Goal: Navigation & Orientation: Find specific page/section

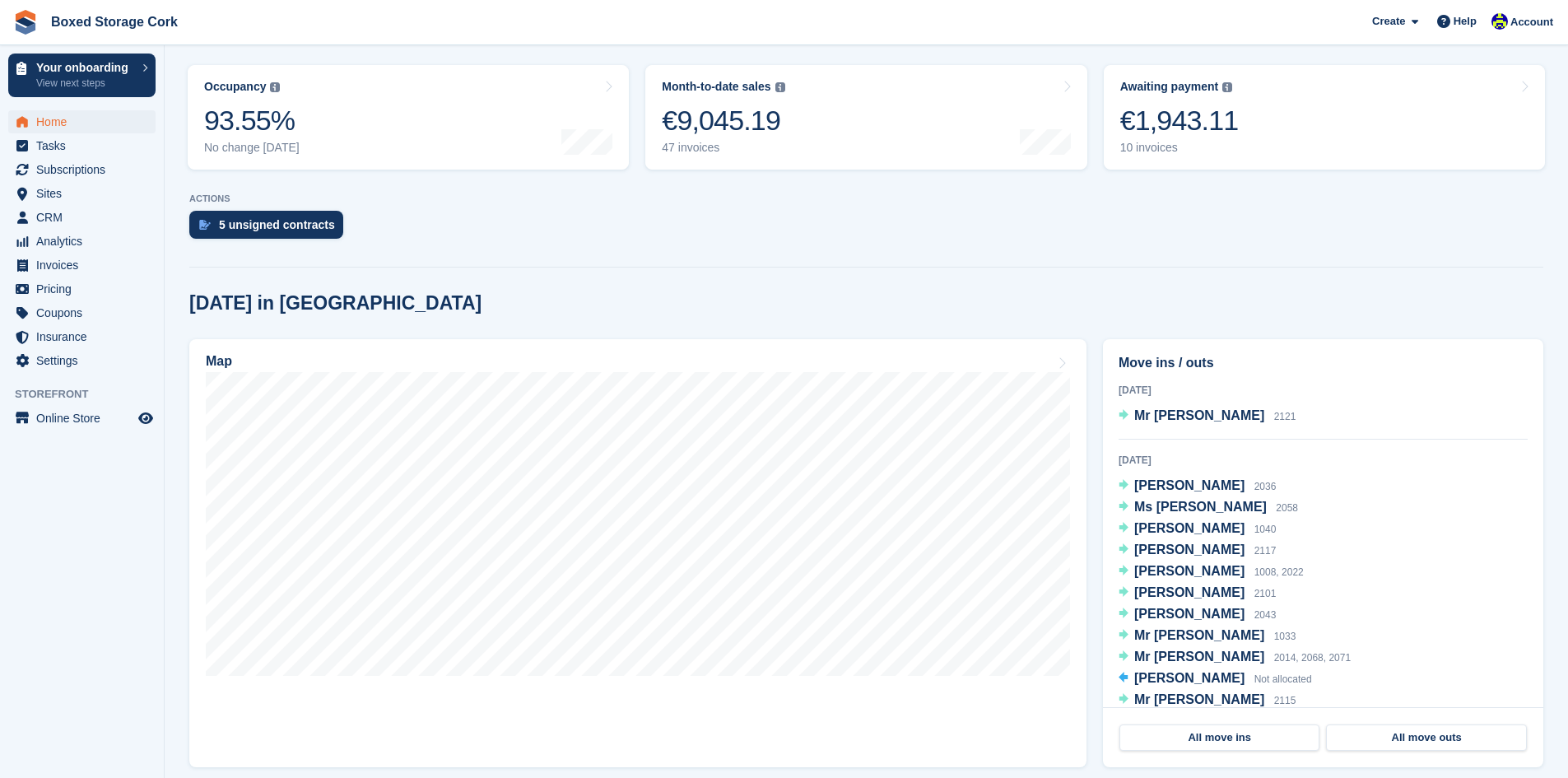
scroll to position [988, 0]
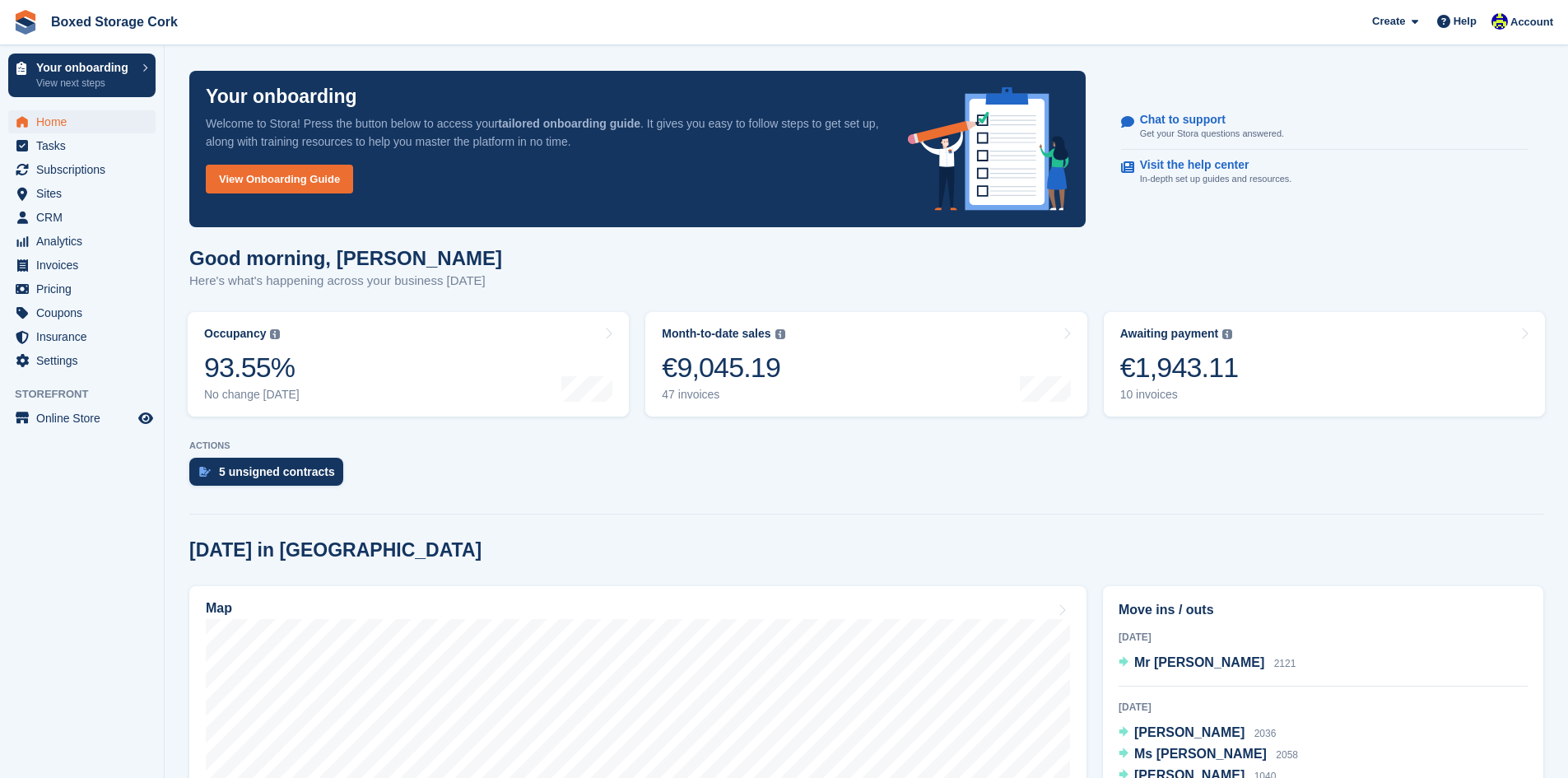
scroll to position [330, 0]
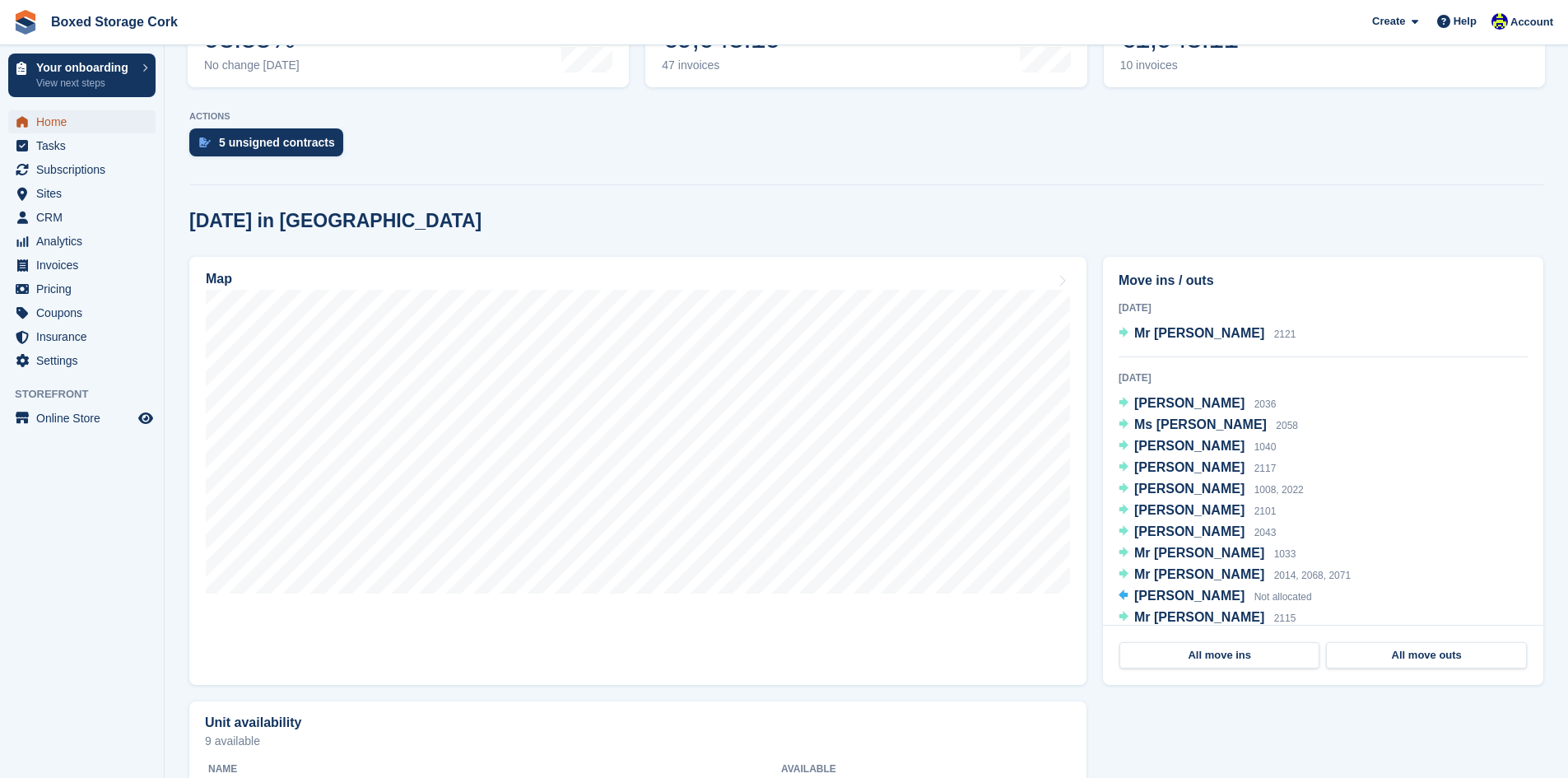
click at [59, 122] on span "Home" at bounding box center [86, 122] width 99 height 23
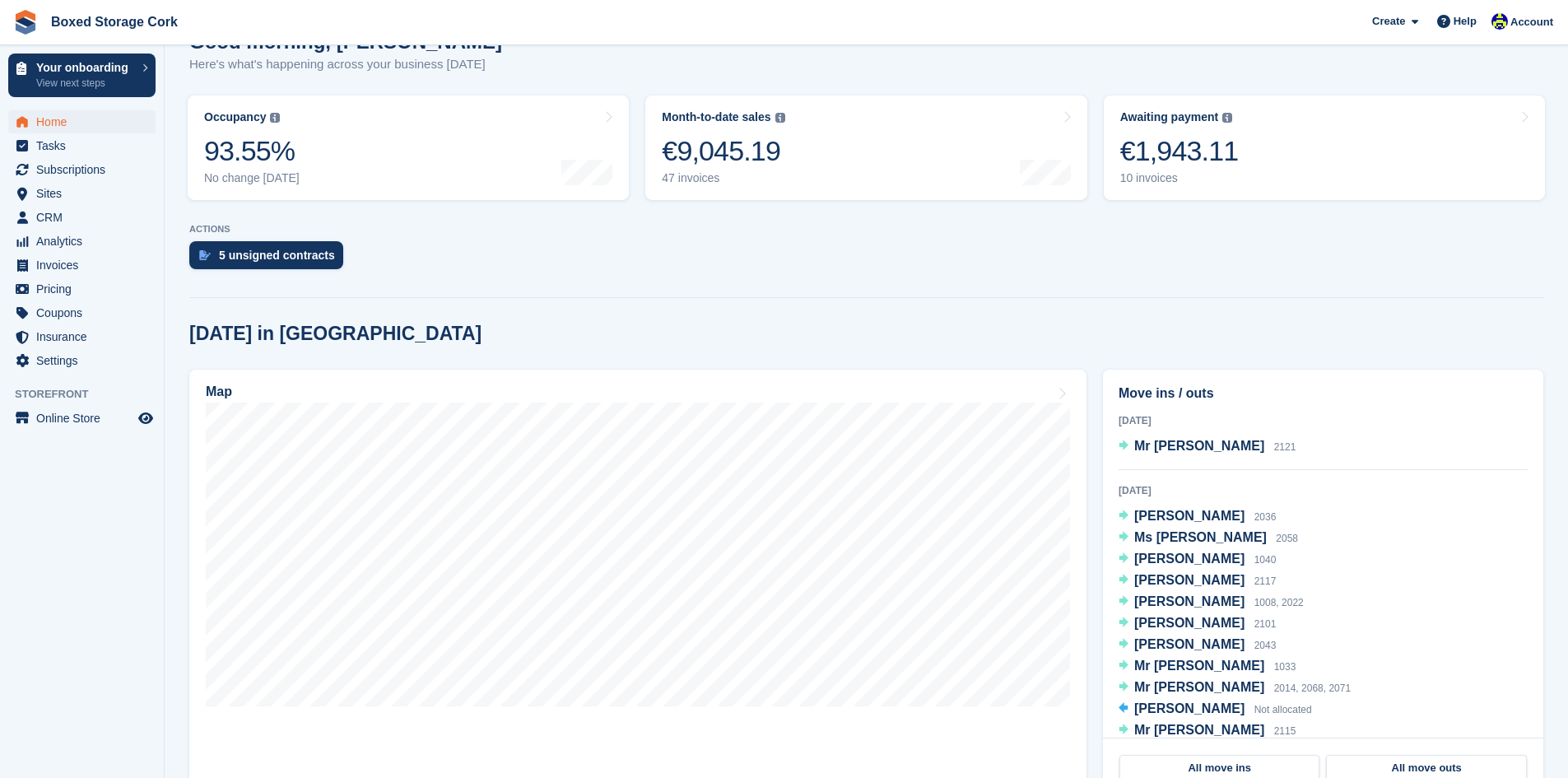
scroll to position [247, 0]
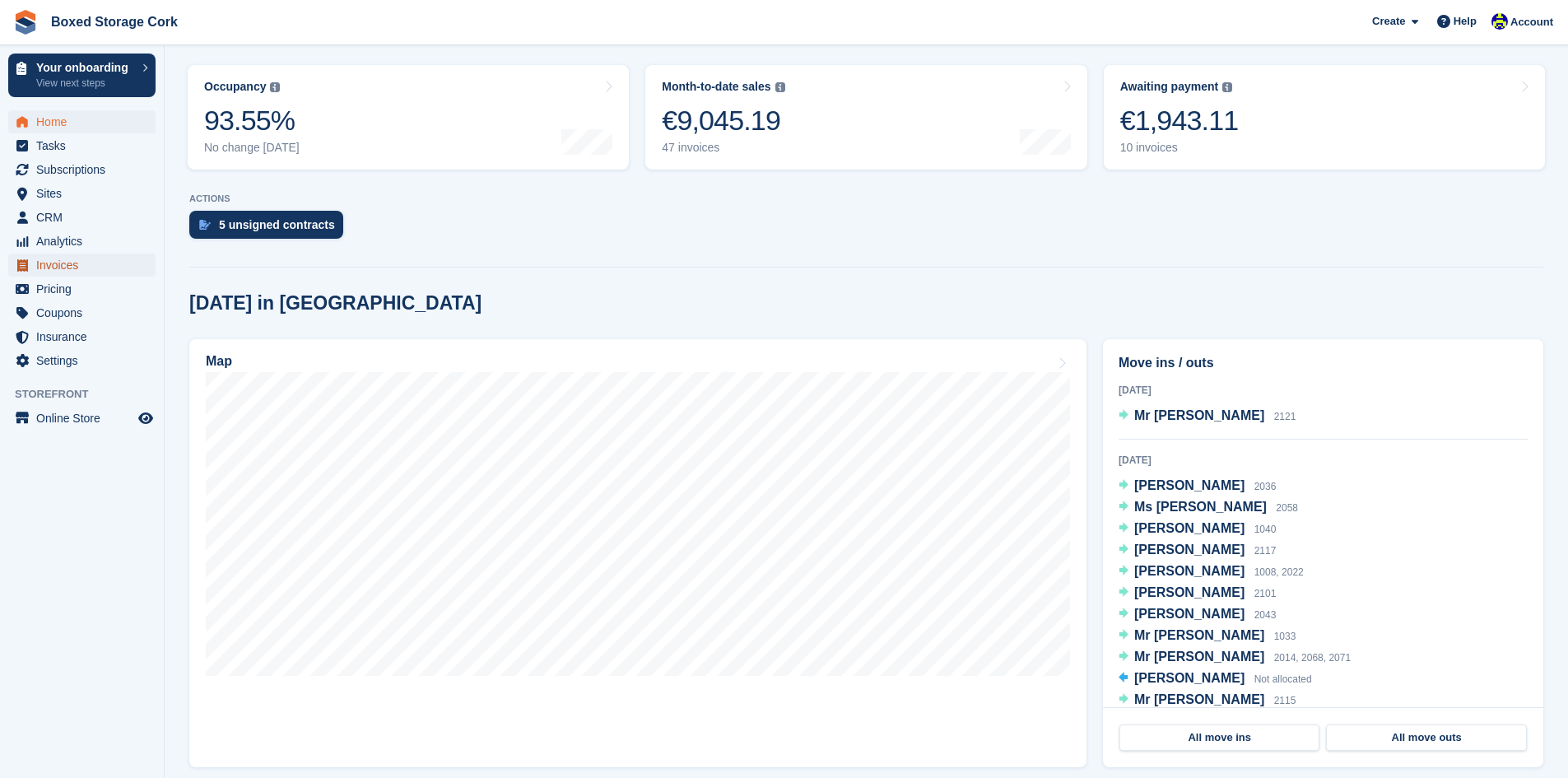
click at [67, 266] on span "Invoices" at bounding box center [86, 265] width 99 height 23
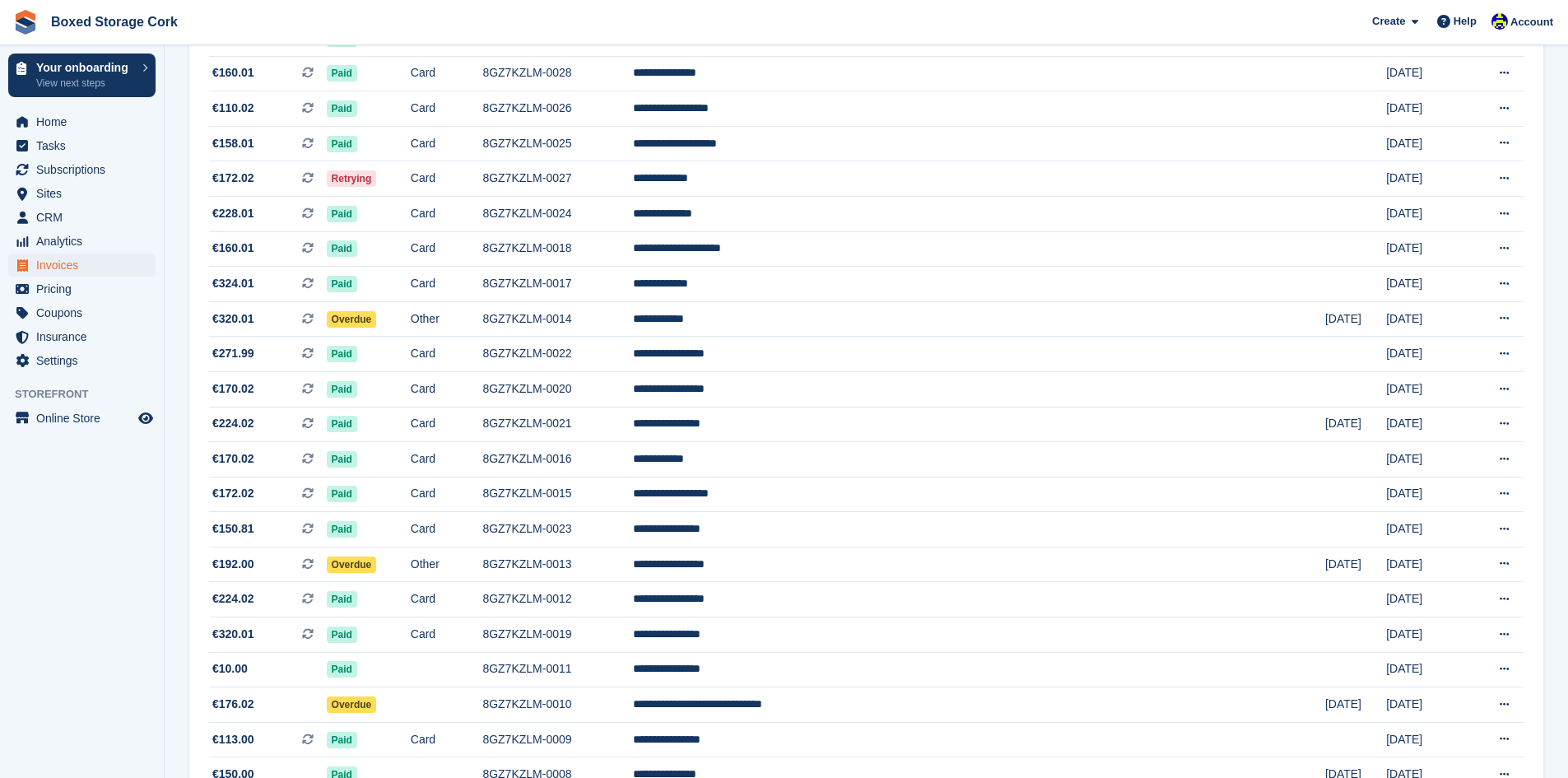
scroll to position [988, 0]
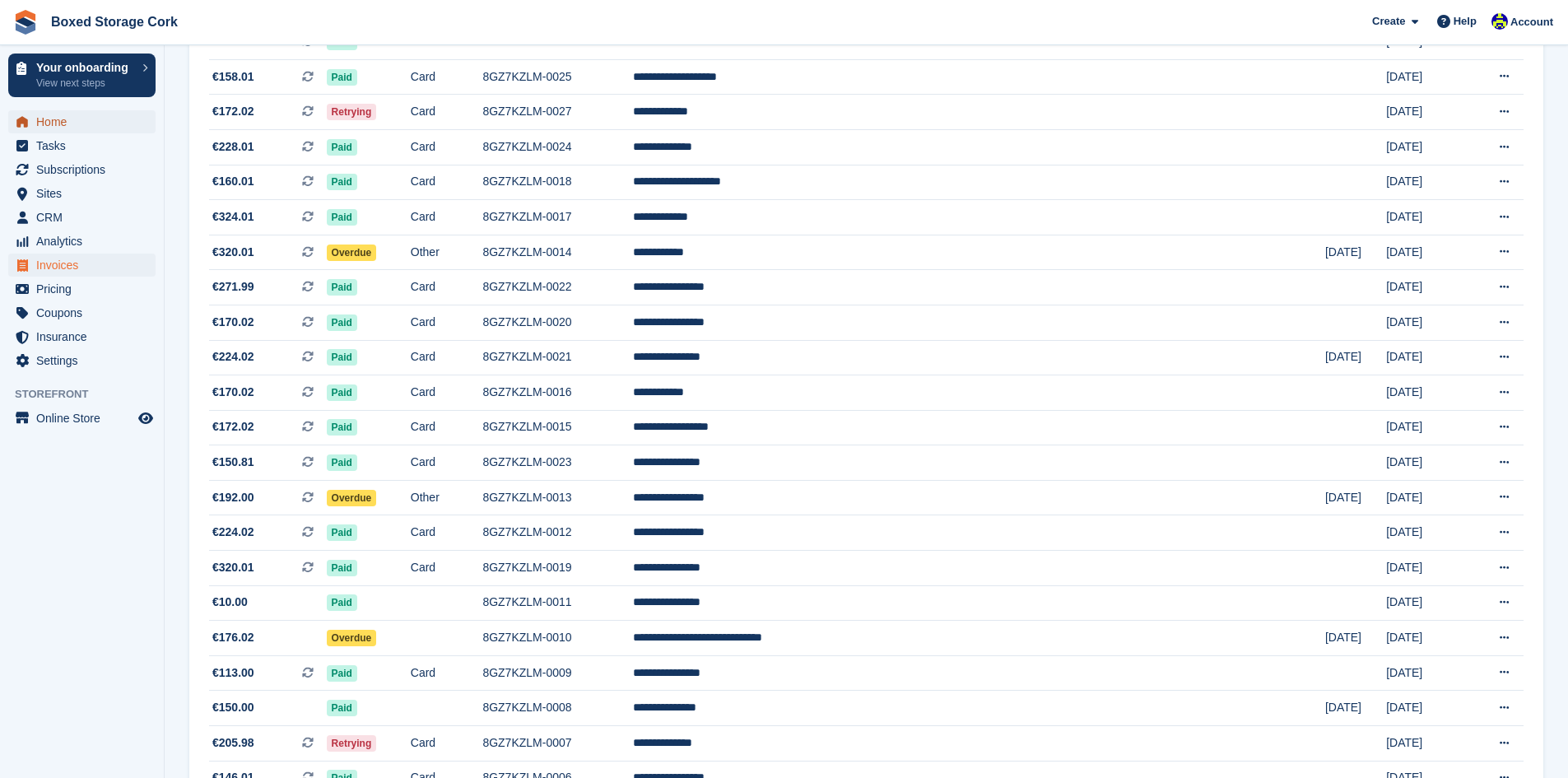
click at [65, 124] on span "Home" at bounding box center [86, 122] width 99 height 23
